Goal: Information Seeking & Learning: Learn about a topic

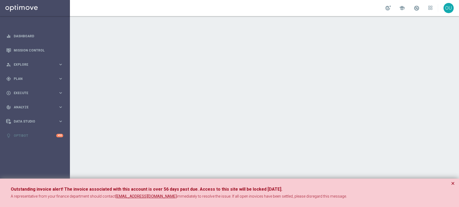
click at [198, 63] on div at bounding box center [264, 111] width 389 height 191
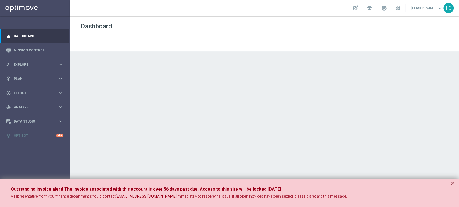
click at [451, 183] on button "×" at bounding box center [453, 184] width 4 height 6
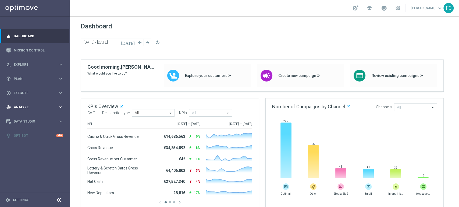
click at [60, 108] on icon "keyboard_arrow_right" at bounding box center [60, 107] width 5 height 5
click at [28, 118] on link "Customer 360" at bounding box center [35, 118] width 42 height 4
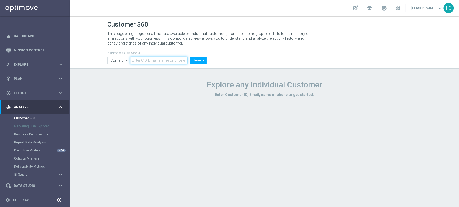
click at [138, 60] on input "text" at bounding box center [158, 61] width 57 height 8
paste input "0229377970300637"
type input "0229377970300637"
click at [197, 59] on button "Search" at bounding box center [198, 61] width 16 height 8
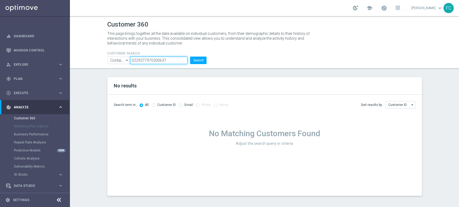
drag, startPoint x: 181, startPoint y: 60, endPoint x: 102, endPoint y: 60, distance: 78.5
click at [102, 60] on header "Customer 360 This page brings together all the data available on individual cus…" at bounding box center [264, 42] width 389 height 53
paste input "text"
click at [140, 60] on input "text" at bounding box center [158, 61] width 57 height 8
click at [171, 61] on input "text" at bounding box center [158, 61] width 57 height 8
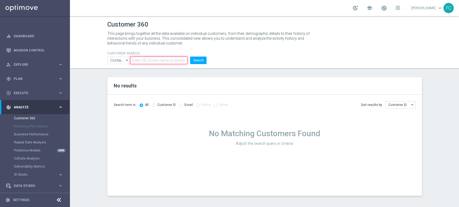
click at [172, 61] on input "text" at bounding box center [158, 61] width 57 height 8
type input "396700"
click at [199, 62] on button "Search" at bounding box center [198, 61] width 16 height 8
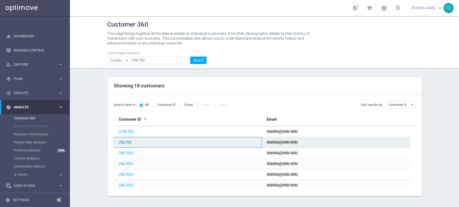
click at [125, 142] on link "396700" at bounding box center [125, 143] width 13 height 4
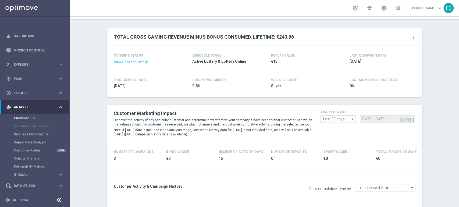
scroll to position [60, 0]
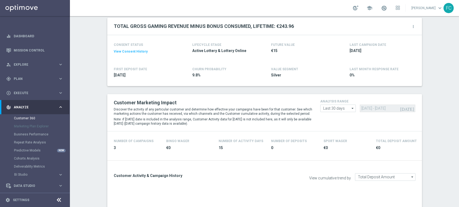
click at [350, 108] on icon "arrow_drop_down" at bounding box center [352, 108] width 5 height 7
click at [338, 138] on div "Custom" at bounding box center [338, 141] width 36 height 8
type input "Custom"
click at [380, 107] on input "13 Aug 2025 - 11 Sep 2025" at bounding box center [387, 109] width 55 height 8
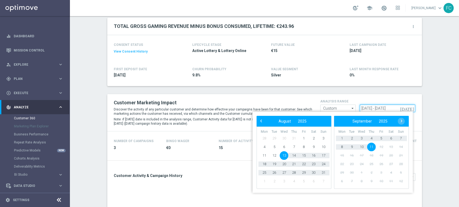
click at [363, 108] on input "13 Aug 2025 - 11 Sep 2025" at bounding box center [387, 109] width 55 height 8
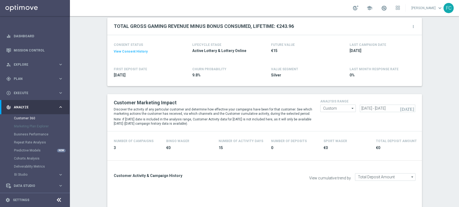
type input "01 Jan 2024 - 30 Mar 2024"
click at [132, 51] on button "View Consent History" at bounding box center [131, 51] width 34 height 5
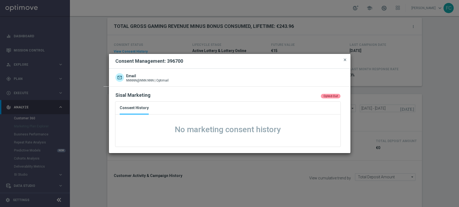
click at [345, 60] on span "close" at bounding box center [345, 60] width 4 height 4
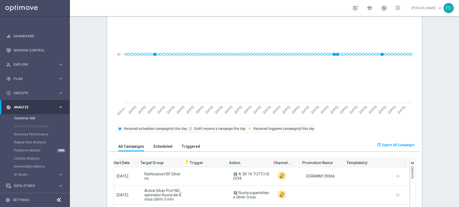
scroll to position [299, 0]
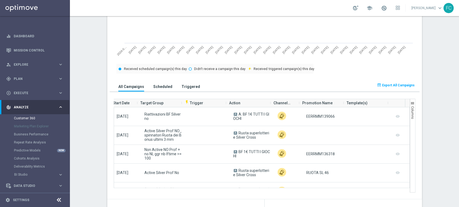
click at [163, 84] on h3 "Scheduled" at bounding box center [162, 86] width 19 height 5
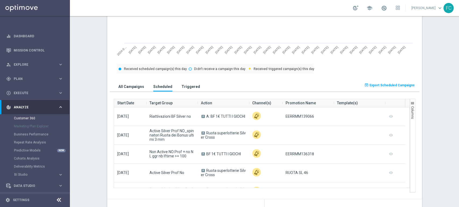
click at [127, 89] on h3 "All Campaigns" at bounding box center [131, 86] width 26 height 5
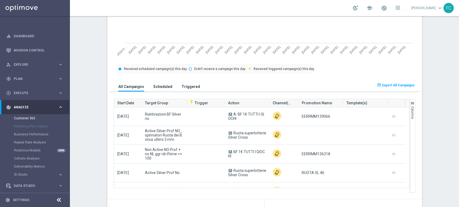
click at [183, 87] on h3 "Triggered" at bounding box center [190, 86] width 19 height 5
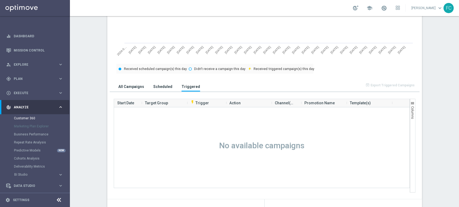
click at [155, 87] on h3 "Scheduled" at bounding box center [162, 86] width 19 height 5
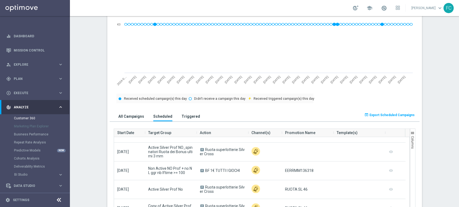
scroll to position [299, 0]
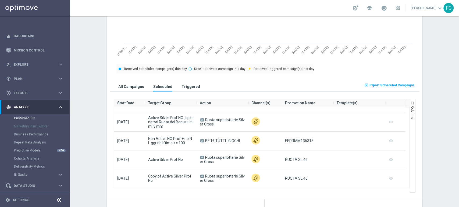
click at [411, 104] on span "button" at bounding box center [412, 103] width 4 height 4
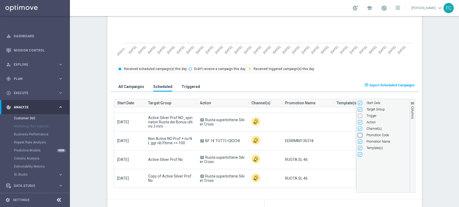
click at [359, 136] on input "Press SPACE to toggle visibility (hidden)" at bounding box center [360, 135] width 4 height 4
checkbox input "true"
click at [358, 116] on input "Press SPACE to toggle visibility (hidden)" at bounding box center [360, 116] width 4 height 4
checkbox input "true"
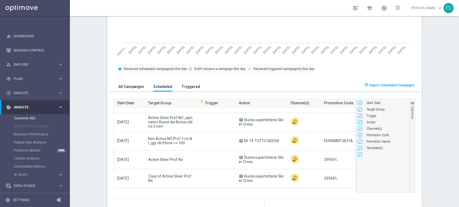
click at [430, 107] on section "TOTAL GROSS GAMING REVENUE MINUS BONUS CONSUMED, LIFETIME: €243.96 more_vert CO…" at bounding box center [264, 204] width 389 height 851
click at [410, 102] on span "button" at bounding box center [412, 103] width 4 height 4
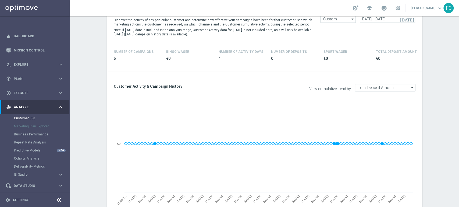
scroll to position [119, 0]
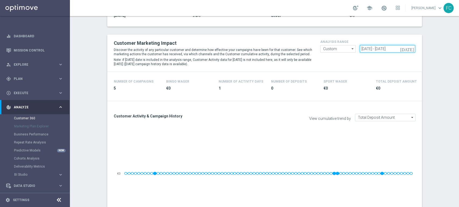
click at [371, 47] on input "01 Jan 2024 - 30 Mar 2024" at bounding box center [387, 49] width 55 height 8
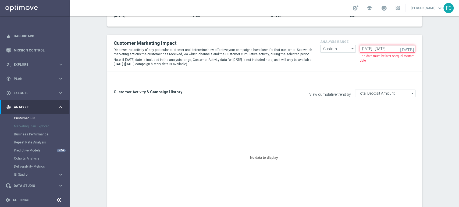
click at [402, 48] on input "01 Apr 2024 - 30 Mar 2024" at bounding box center [387, 49] width 55 height 8
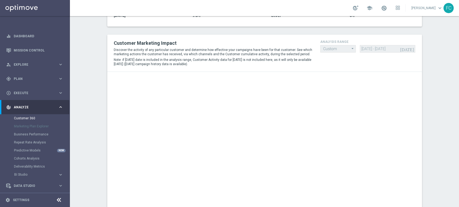
type input "01 Apr 2024 - 29 Jun 2024"
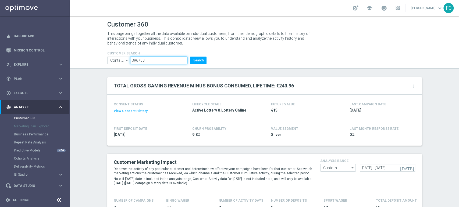
drag, startPoint x: 147, startPoint y: 59, endPoint x: 120, endPoint y: 60, distance: 27.1
click at [120, 60] on ul "Contains Contains arrow_drop_down Show Selected 0 of NaN Contains Equals" at bounding box center [157, 61] width 102 height 8
paste input "976200"
type input "976200"
click at [194, 63] on button "Search" at bounding box center [198, 61] width 16 height 8
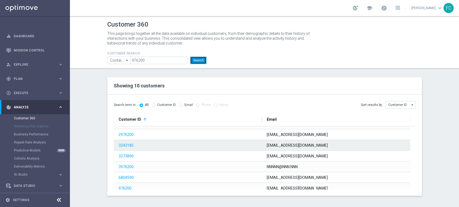
scroll to position [44, 0]
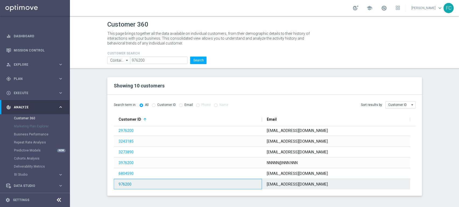
click at [125, 186] on link "976200" at bounding box center [125, 184] width 13 height 4
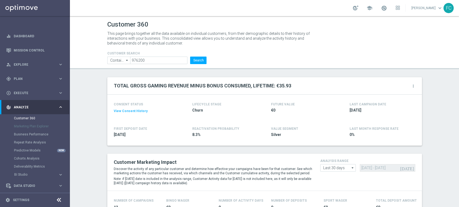
click at [131, 111] on button "View Consent History" at bounding box center [131, 111] width 34 height 5
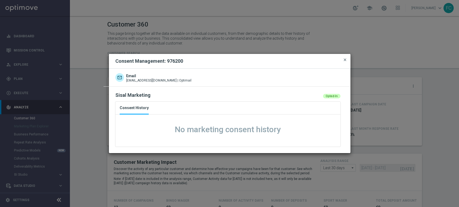
click at [345, 60] on span "close" at bounding box center [345, 60] width 4 height 4
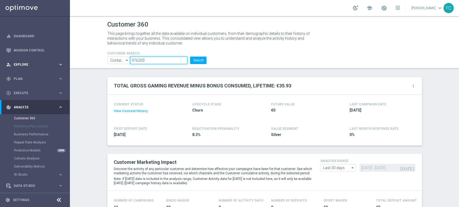
drag, startPoint x: 161, startPoint y: 60, endPoint x: 64, endPoint y: 64, distance: 96.5
click at [66, 63] on main "equalizer Dashboard Mission Control" at bounding box center [229, 103] width 459 height 207
paste input "5410000"
type input "5410000"
click at [196, 62] on button "Search" at bounding box center [198, 61] width 16 height 8
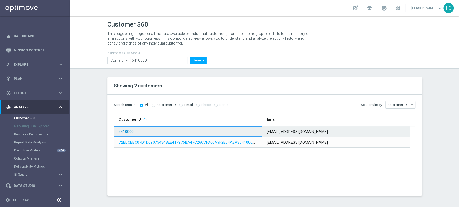
click at [127, 131] on link "5410000" at bounding box center [126, 132] width 15 height 4
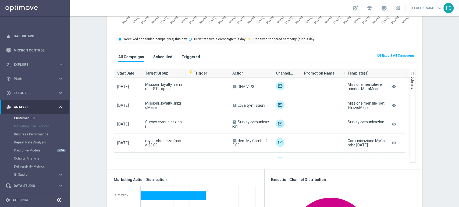
click at [410, 72] on span "button" at bounding box center [412, 73] width 4 height 4
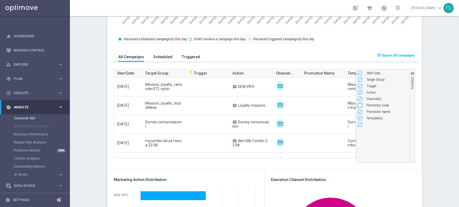
click at [358, 105] on input "Press SPACE to toggle visibility (hidden)" at bounding box center [360, 105] width 4 height 4
checkbox input "true"
click at [429, 46] on section "TOTAL GROSS GAMING REVENUE MINUS BONUS CONSUMED, LIFETIME: €143.79 more_vert CO…" at bounding box center [264, 174] width 389 height 851
click at [411, 73] on span "button" at bounding box center [412, 73] width 4 height 4
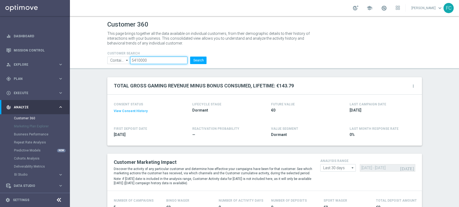
drag, startPoint x: 149, startPoint y: 58, endPoint x: 102, endPoint y: 60, distance: 47.1
click at [103, 60] on div "CUSTOMER SEARCH Contains Contains arrow_drop_down Show Selected 0 of NaN Contai…" at bounding box center [156, 55] width 107 height 17
paste input "5900000"
type input "5900000"
click at [192, 61] on button "Search" at bounding box center [198, 61] width 16 height 8
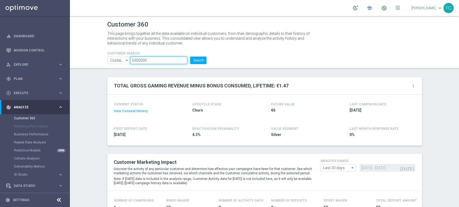
drag, startPoint x: 158, startPoint y: 60, endPoint x: 102, endPoint y: 57, distance: 56.5
click at [103, 57] on div "CUSTOMER SEARCH Contains Contains arrow_drop_down Show Selected 0 of NaN Contai…" at bounding box center [156, 55] width 107 height 17
paste input "6300000"
type input "6300000"
click at [193, 63] on button "Search" at bounding box center [198, 61] width 16 height 8
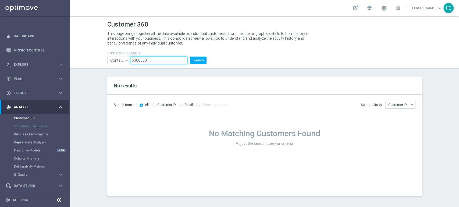
drag, startPoint x: 158, startPoint y: 59, endPoint x: 127, endPoint y: 59, distance: 31.2
click at [127, 59] on ul "Contains Contains arrow_drop_down Show Selected 0 of NaN Contains Equals" at bounding box center [157, 61] width 102 height 8
paste input "6324469"
type input "6324469"
click at [190, 57] on button "Search" at bounding box center [198, 61] width 16 height 8
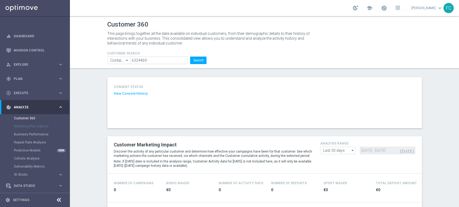
click at [127, 94] on button "View Consent History" at bounding box center [131, 94] width 34 height 5
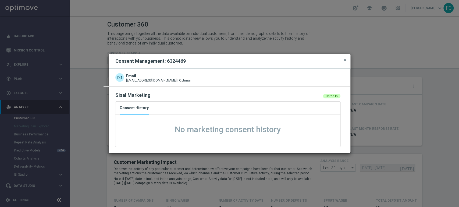
click at [345, 60] on span "close" at bounding box center [345, 60] width 4 height 4
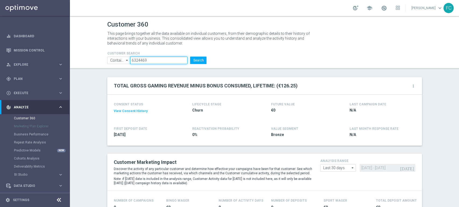
drag, startPoint x: 151, startPoint y: 60, endPoint x: 123, endPoint y: 55, distance: 27.7
click at [123, 55] on form "CUSTOMER SEARCH Contains Contains arrow_drop_down Show Selected 0 of NaN Contai…" at bounding box center [156, 58] width 99 height 13
paste input "6290000"
type input "6290000"
click at [198, 59] on button "Search" at bounding box center [198, 61] width 16 height 8
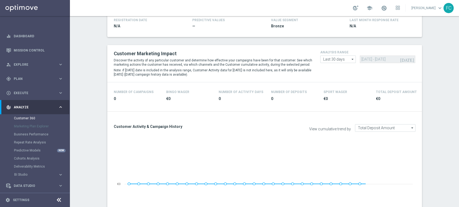
scroll to position [119, 0]
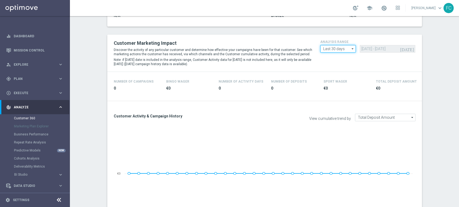
click at [337, 48] on input "Last 30 days" at bounding box center [337, 49] width 35 height 8
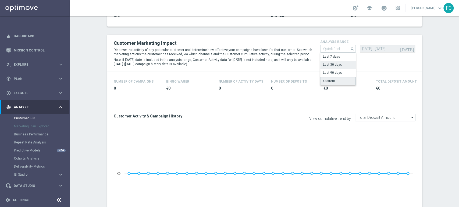
click at [338, 80] on div "Custom" at bounding box center [338, 81] width 36 height 8
type input "Custom"
click at [362, 49] on input "13 Aug 2025 - 11 Sep 2025" at bounding box center [387, 49] width 55 height 8
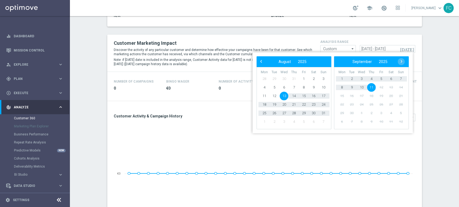
type input "01 Jan 2025 - 31 Mar 2025"
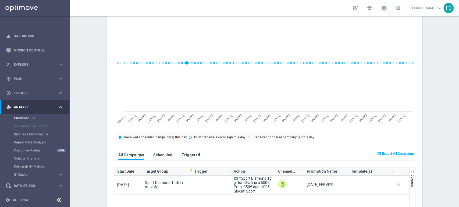
scroll to position [269, 0]
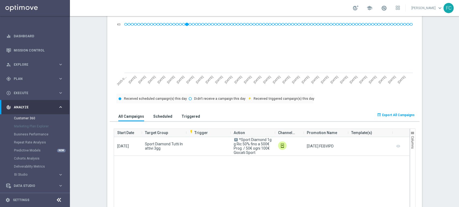
click at [410, 132] on span "button" at bounding box center [412, 133] width 4 height 4
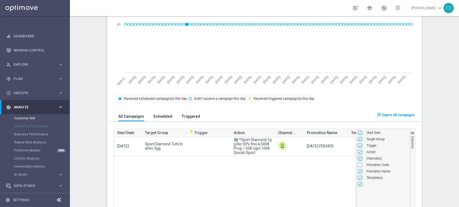
click at [358, 168] on div "Promotion Code" at bounding box center [383, 165] width 50 height 6
click at [358, 163] on input "Press SPACE to toggle visibility (hidden)" at bounding box center [360, 165] width 4 height 4
checkbox input "true"
click at [410, 132] on span "button" at bounding box center [412, 133] width 4 height 4
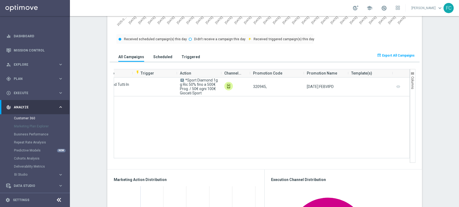
scroll to position [0, 0]
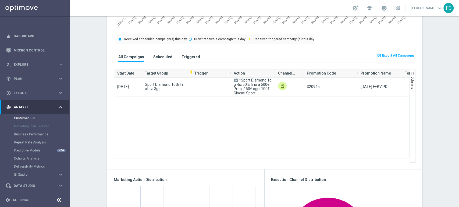
click at [399, 56] on span "Export All Campaigns" at bounding box center [398, 56] width 33 height 4
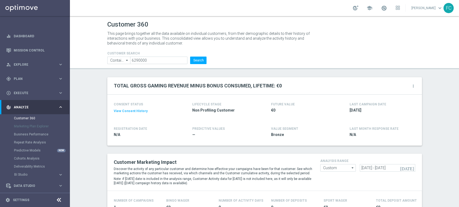
scroll to position [30, 0]
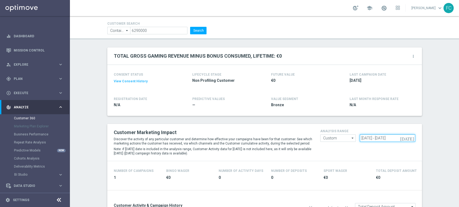
click at [370, 139] on input "01 Jan 2025 - 31 Mar 2025" at bounding box center [387, 139] width 55 height 8
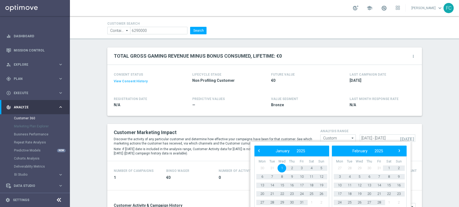
type input "01 Apr 2025 - 29 Jun 2025"
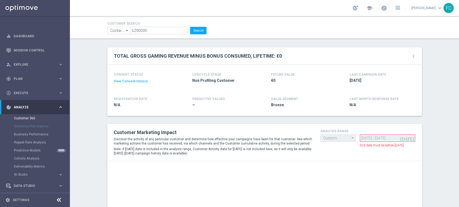
click at [401, 138] on div "today 01 Apr 2025 - 29 Jun 2025" at bounding box center [387, 139] width 55 height 8
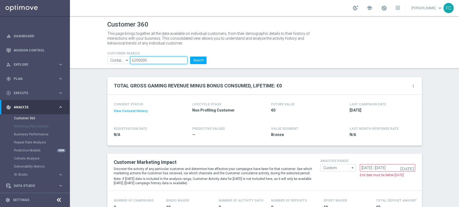
drag, startPoint x: 158, startPoint y: 60, endPoint x: 125, endPoint y: 61, distance: 32.8
click at [125, 61] on ul "Contains Contains arrow_drop_down Show Selected 0 of NaN Contains Equals" at bounding box center [157, 61] width 102 height 8
paste input "6250000"
type input "6250000"
click at [202, 61] on button "Search" at bounding box center [198, 61] width 16 height 8
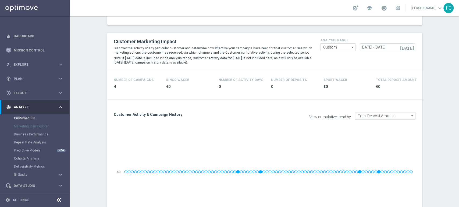
scroll to position [71, 0]
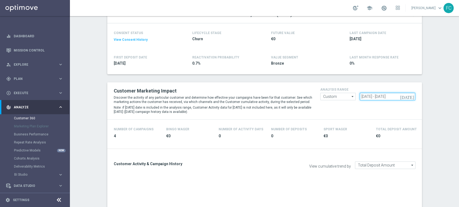
click at [368, 96] on input "01 Apr 2025 - 29 Jun 2025" at bounding box center [387, 97] width 55 height 8
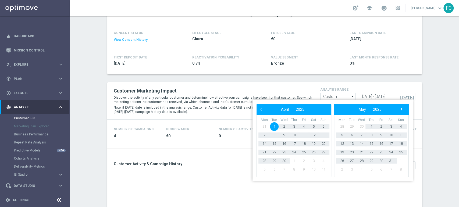
type input "01 Jan 2025 - 31 Mar 2025"
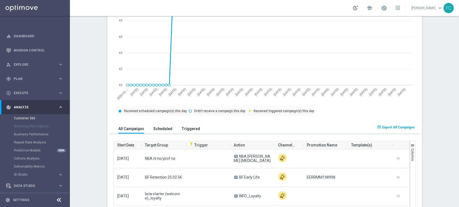
scroll to position [310, 0]
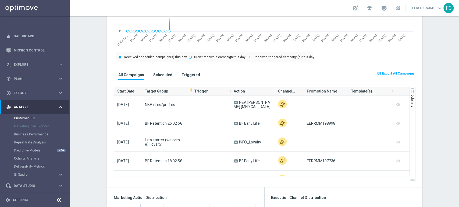
click at [410, 90] on span "button" at bounding box center [412, 91] width 4 height 4
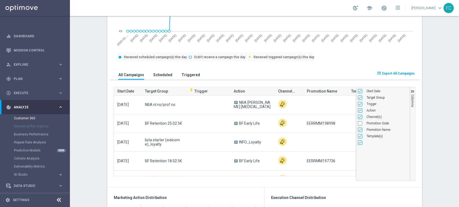
click at [370, 124] on span "Promotion Code" at bounding box center [377, 124] width 22 height 4
checkbox input "true"
click at [450, 98] on section "TOTAL GROSS GAMING REVENUE MINUS BONUS CONSUMED, LIFETIME: (€4.78) more_vert CO…" at bounding box center [264, 192] width 389 height 851
click at [410, 91] on span "button" at bounding box center [412, 91] width 4 height 4
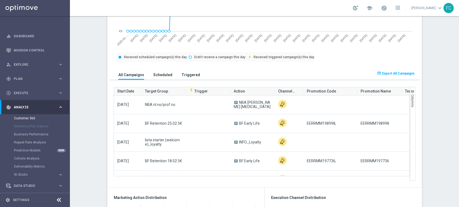
click at [404, 74] on span "Export All Campaigns" at bounding box center [398, 74] width 33 height 4
